Goal: Transaction & Acquisition: Obtain resource

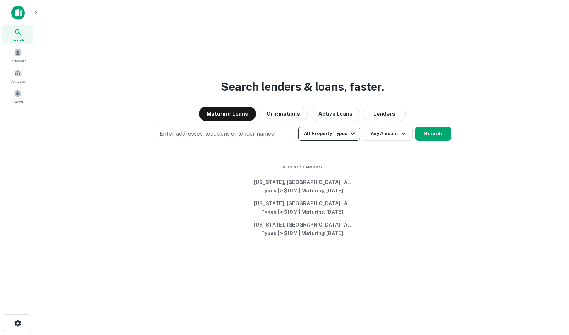
click at [324, 135] on button "All Property Types" at bounding box center [329, 134] width 62 height 14
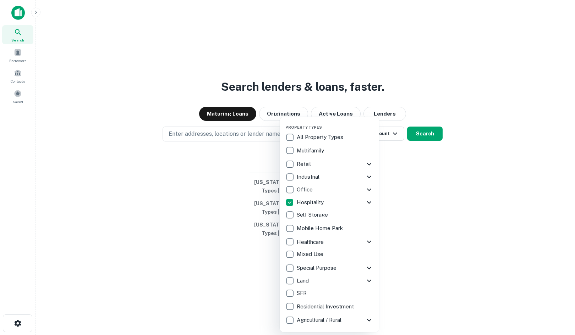
click at [393, 189] on div at bounding box center [287, 167] width 575 height 335
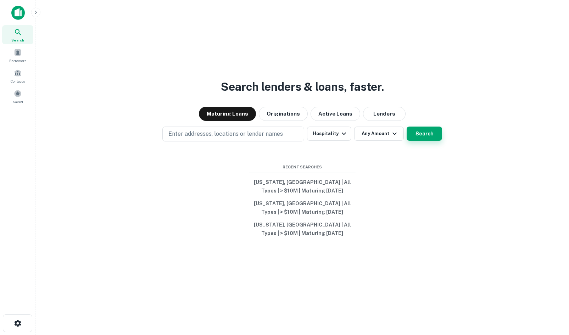
click at [415, 131] on button "Search" at bounding box center [424, 134] width 35 height 14
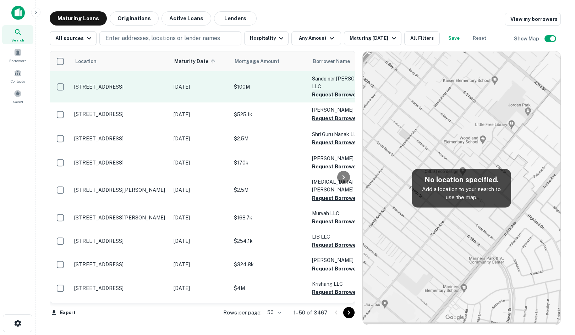
drag, startPoint x: 415, startPoint y: 131, endPoint x: 333, endPoint y: 94, distance: 90.3
click at [333, 94] on button "Request Borrower Info" at bounding box center [340, 94] width 57 height 9
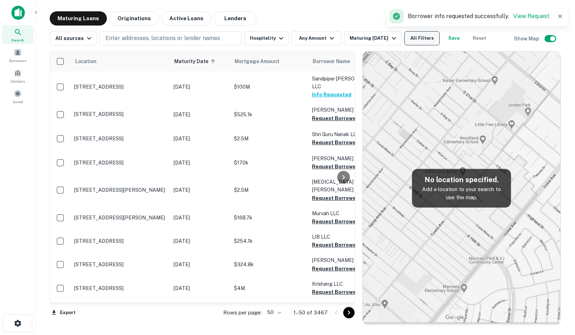
click at [417, 40] on button "All Filters" at bounding box center [421, 38] width 35 height 14
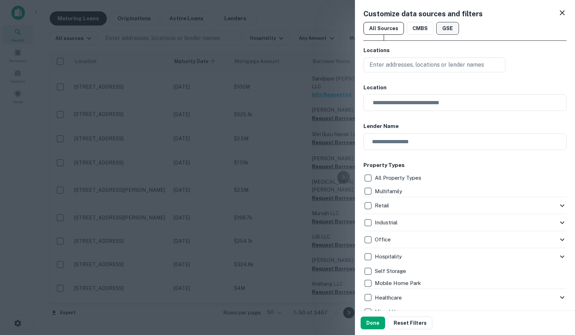
click at [445, 27] on button "GSE" at bounding box center [447, 28] width 23 height 13
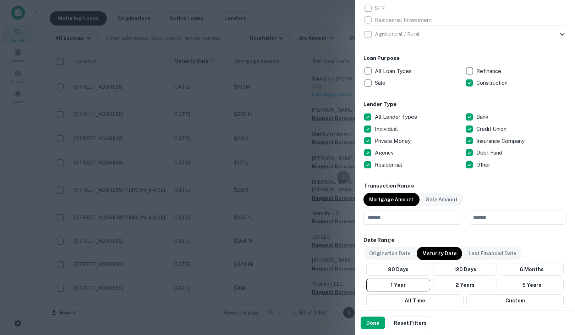
scroll to position [359, 0]
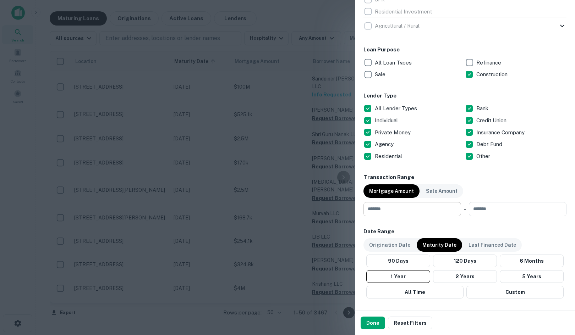
click at [393, 207] on input "number" at bounding box center [409, 209] width 93 height 14
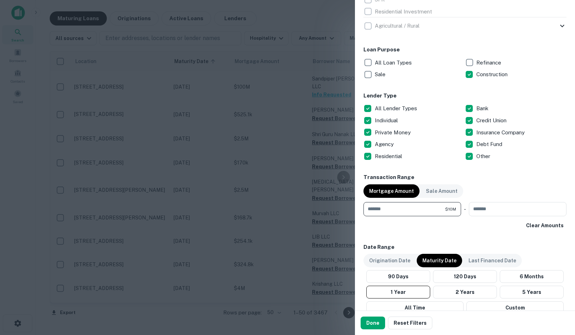
type input "********"
click at [489, 244] on h6 "Date Range" at bounding box center [464, 247] width 203 height 8
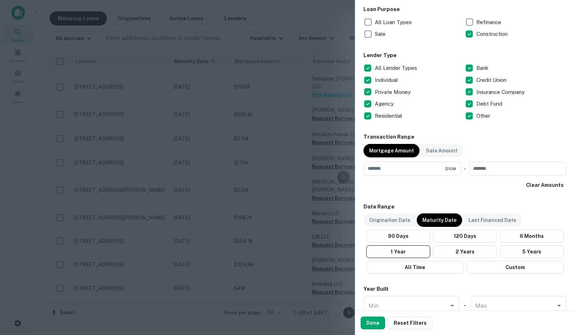
scroll to position [416, 0]
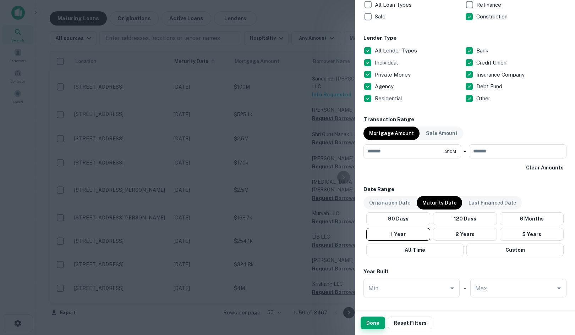
click at [375, 327] on button "Done" at bounding box center [372, 323] width 24 height 13
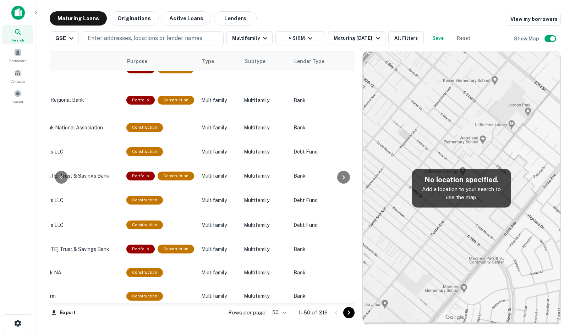
scroll to position [1053, 380]
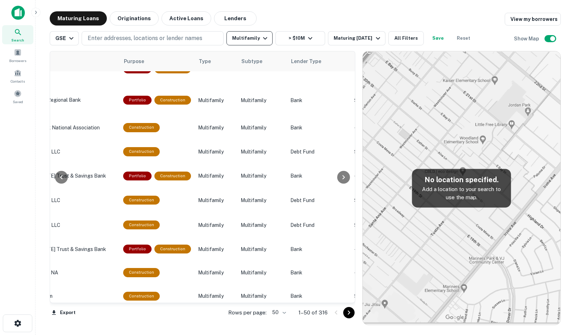
click at [250, 39] on button "Multifamily" at bounding box center [249, 38] width 46 height 14
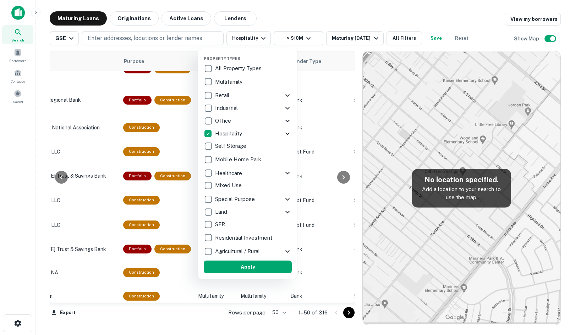
click at [242, 266] on button "Apply" at bounding box center [248, 267] width 88 height 13
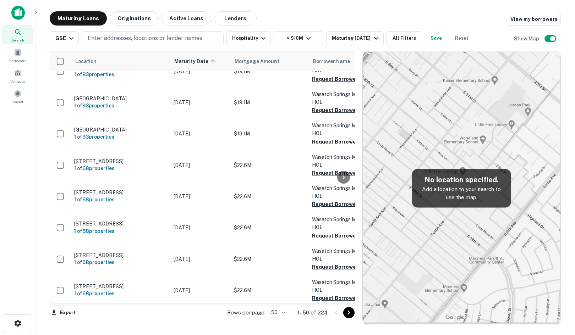
scroll to position [1236, 0]
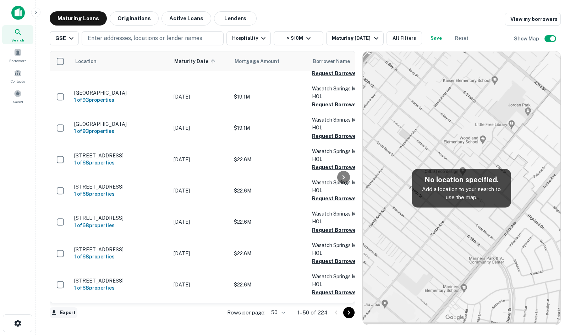
click at [66, 313] on button "Export" at bounding box center [64, 312] width 28 height 11
click at [88, 320] on li "Export as Excel (.xlsx)" at bounding box center [90, 320] width 80 height 13
click at [66, 311] on button "Export" at bounding box center [64, 312] width 28 height 11
click at [85, 319] on li "Export as Excel (.xlsx)" at bounding box center [90, 320] width 80 height 13
click at [485, 15] on div "XLSX Downloaded" at bounding box center [514, 18] width 85 height 9
